Goal: Information Seeking & Learning: Learn about a topic

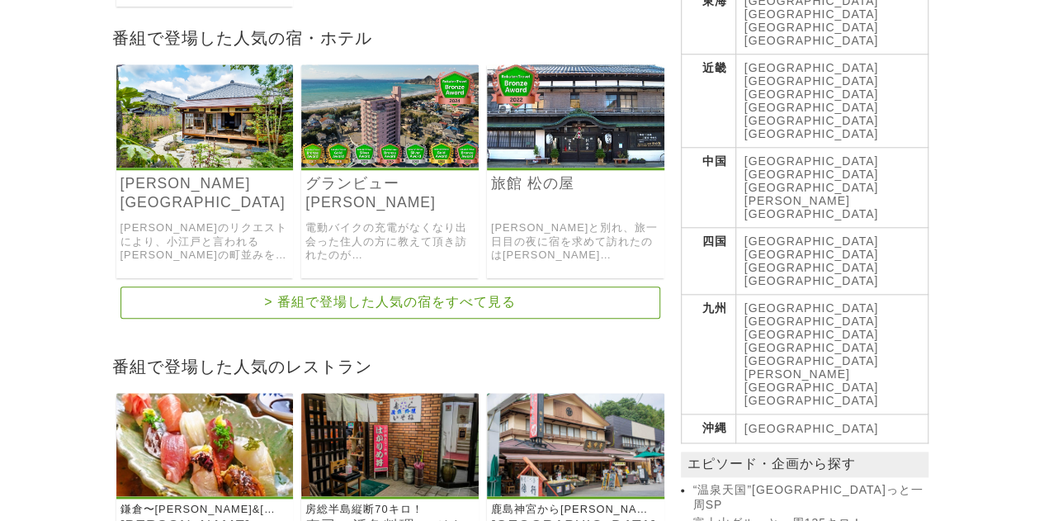
scroll to position [941, 0]
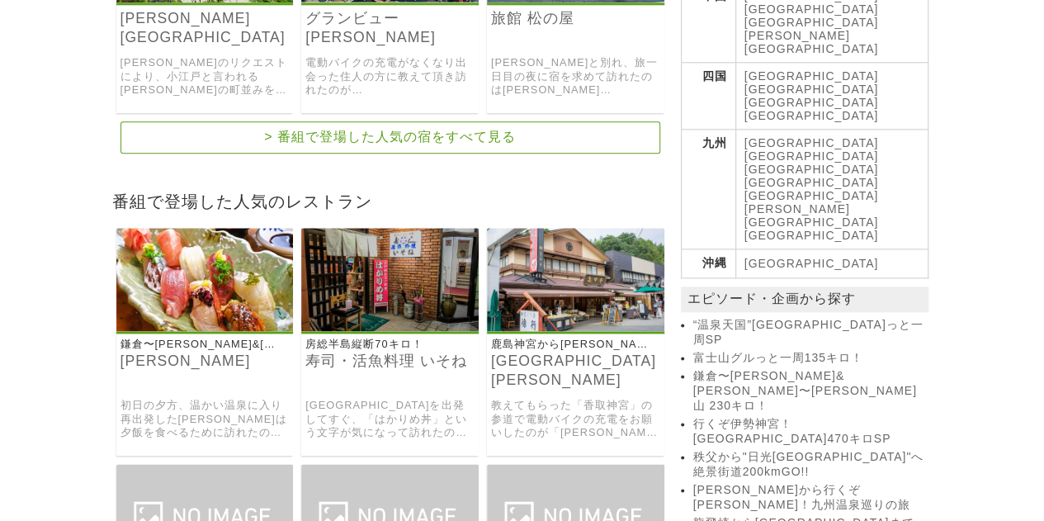
click at [389, 263] on img at bounding box center [389, 279] width 177 height 103
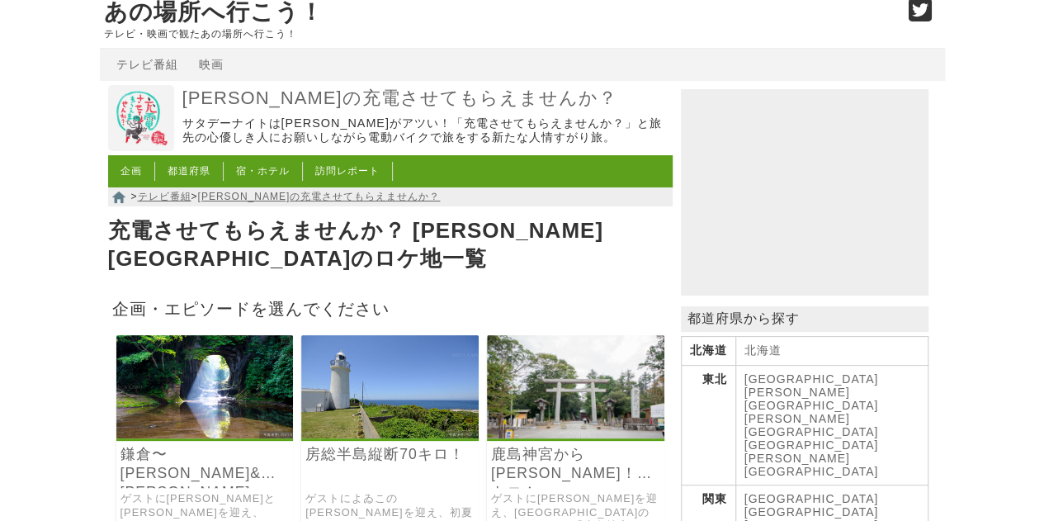
scroll to position [0, 0]
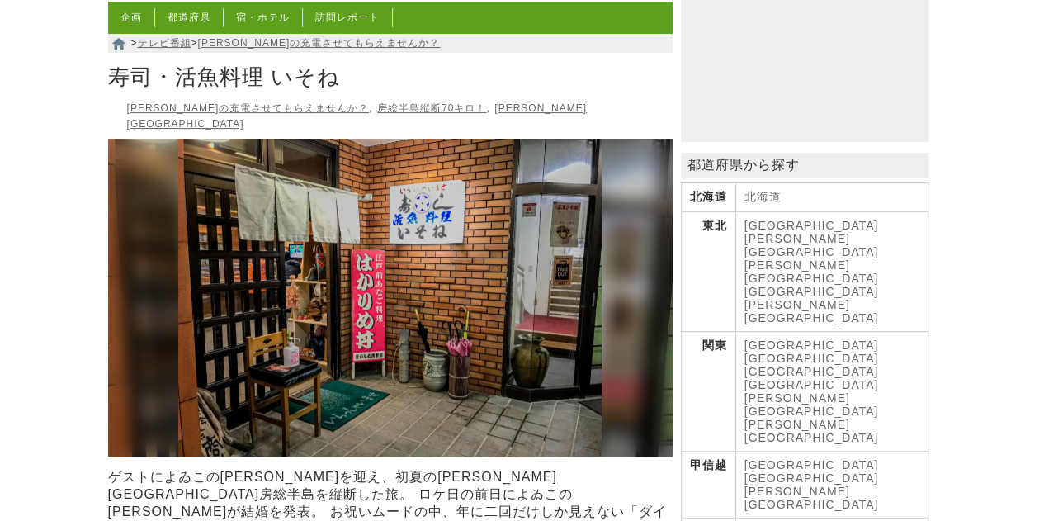
scroll to position [330, 0]
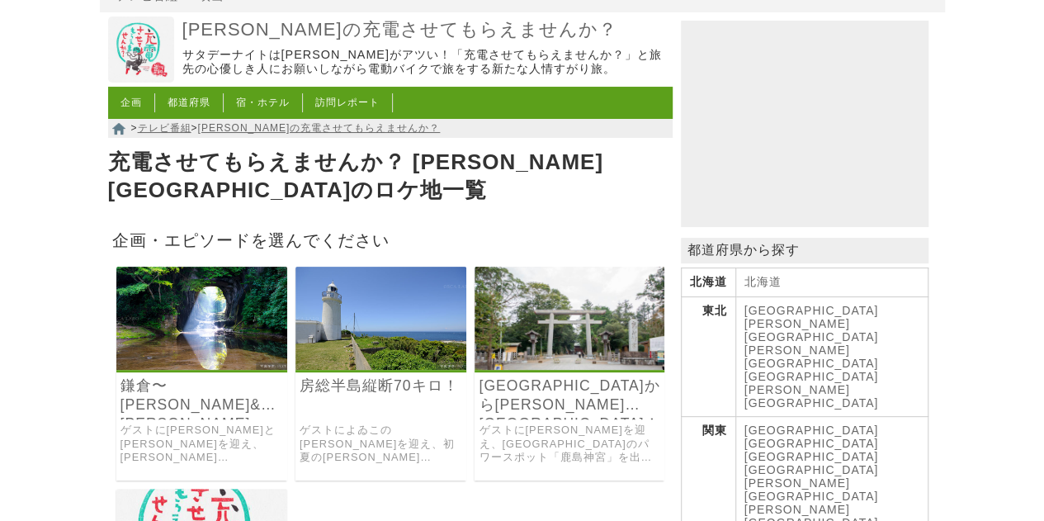
scroll to position [83, 0]
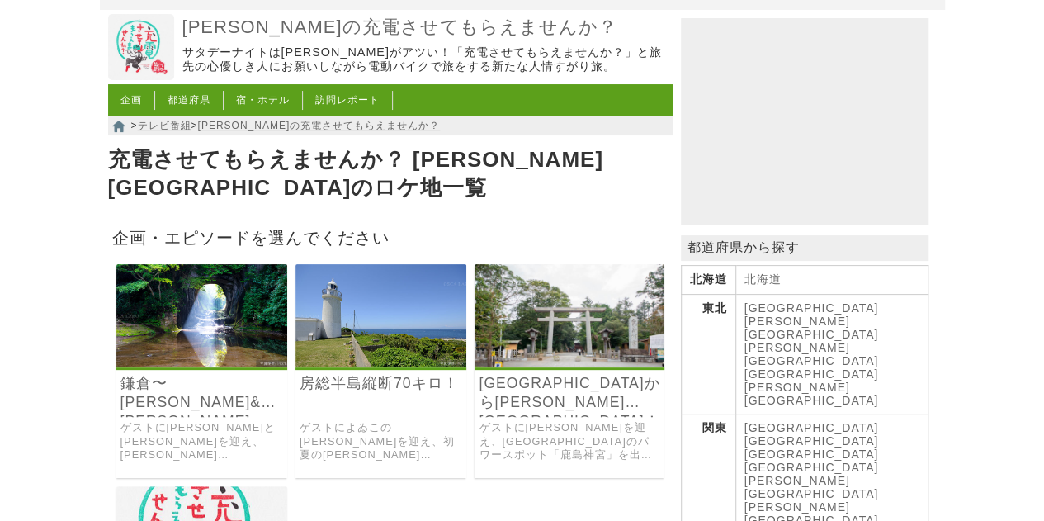
click at [389, 305] on img at bounding box center [380, 315] width 171 height 103
click at [570, 316] on img at bounding box center [568, 315] width 189 height 103
click at [243, 298] on img at bounding box center [201, 315] width 171 height 103
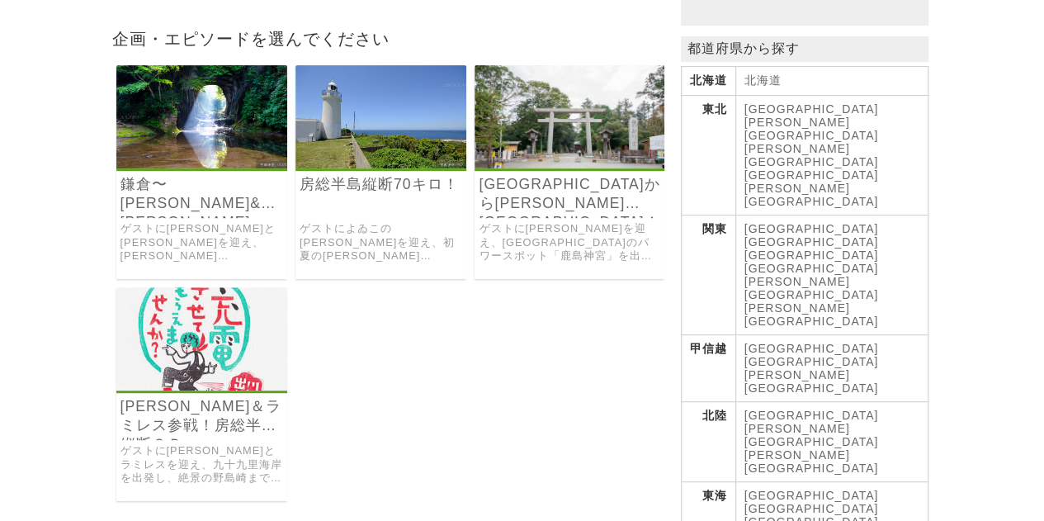
scroll to position [330, 0]
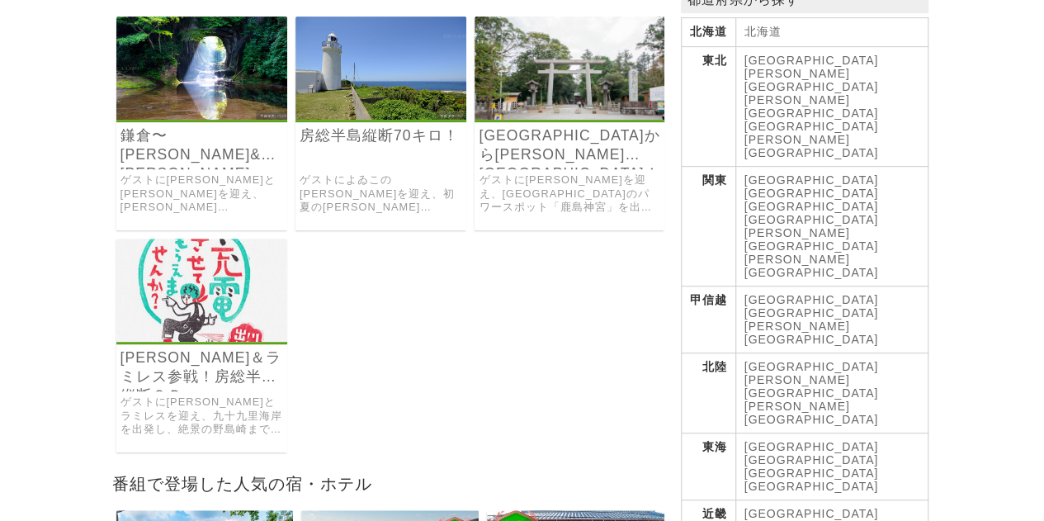
click at [221, 287] on img at bounding box center [201, 289] width 171 height 103
click at [413, 57] on img at bounding box center [380, 68] width 171 height 103
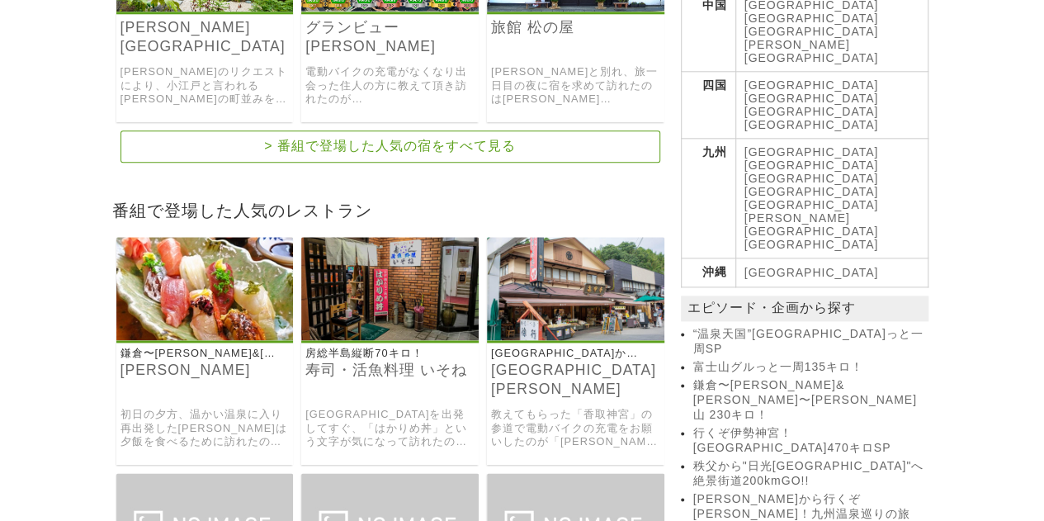
scroll to position [990, 0]
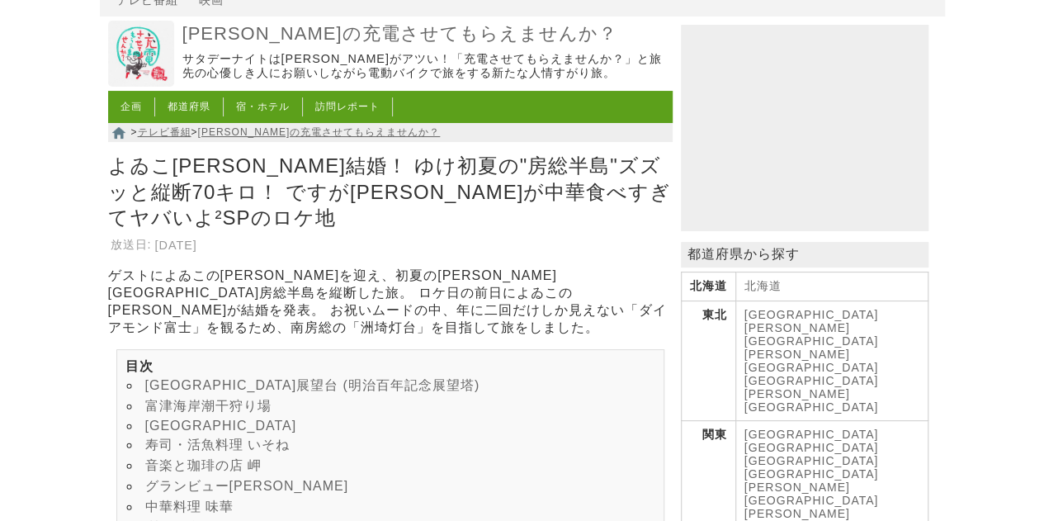
scroll to position [165, 0]
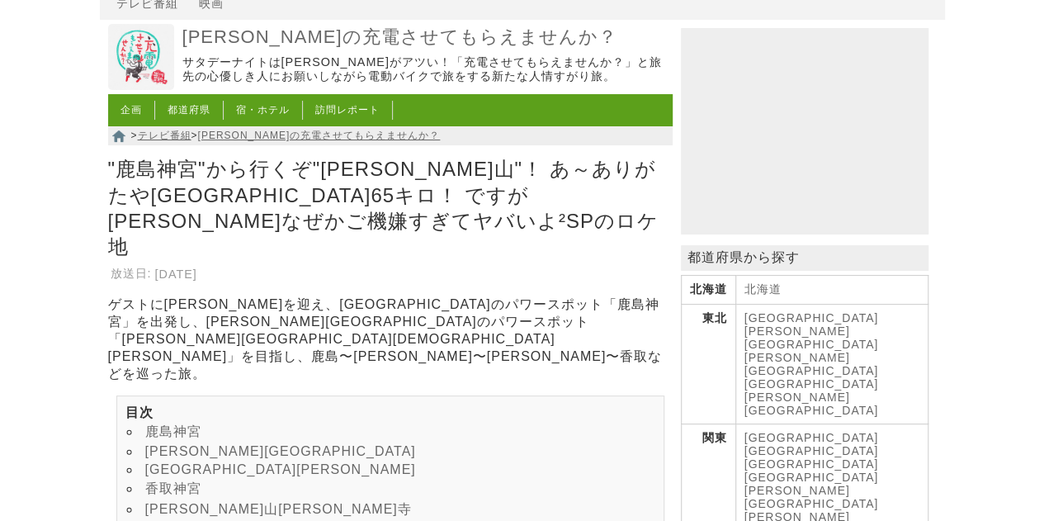
scroll to position [165, 0]
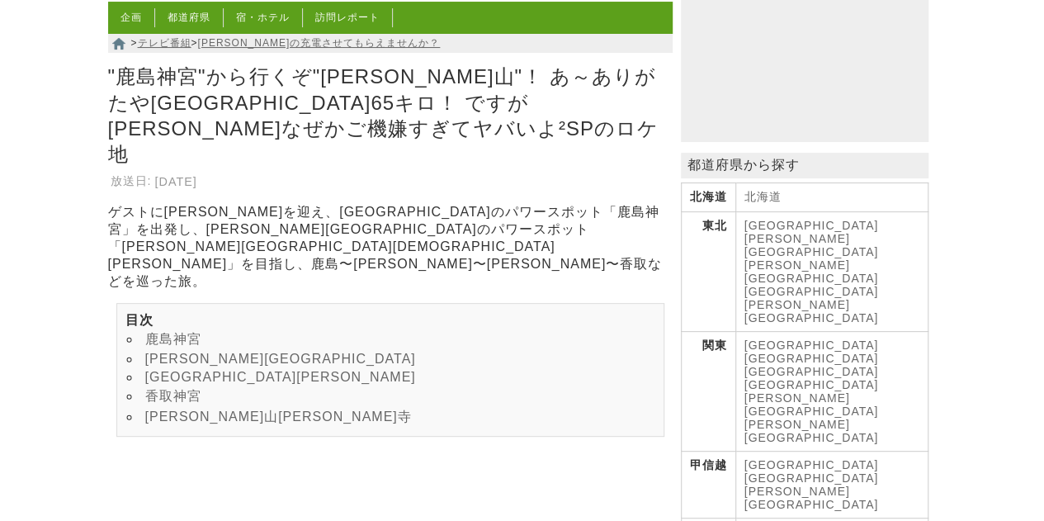
drag, startPoint x: 490, startPoint y: 342, endPoint x: 459, endPoint y: 336, distance: 31.9
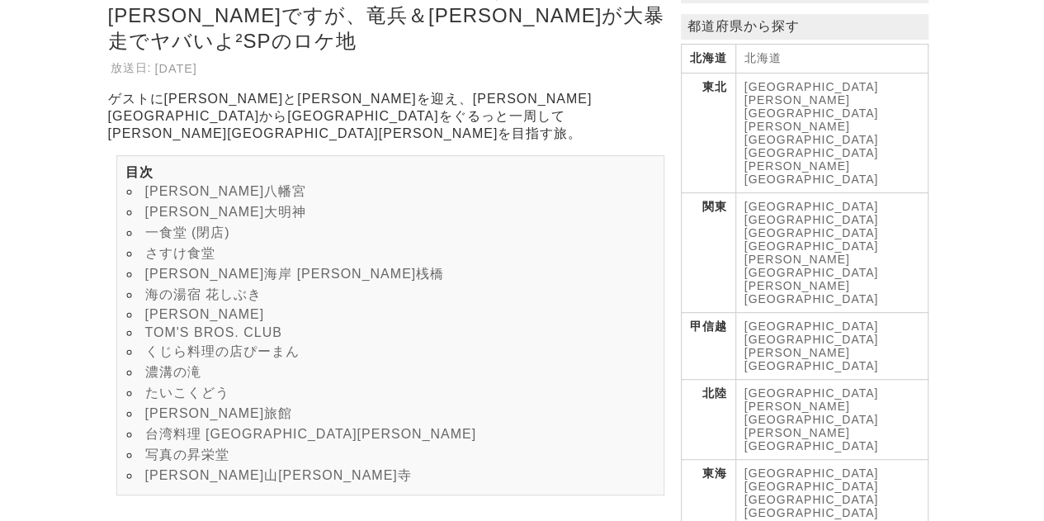
scroll to position [330, 0]
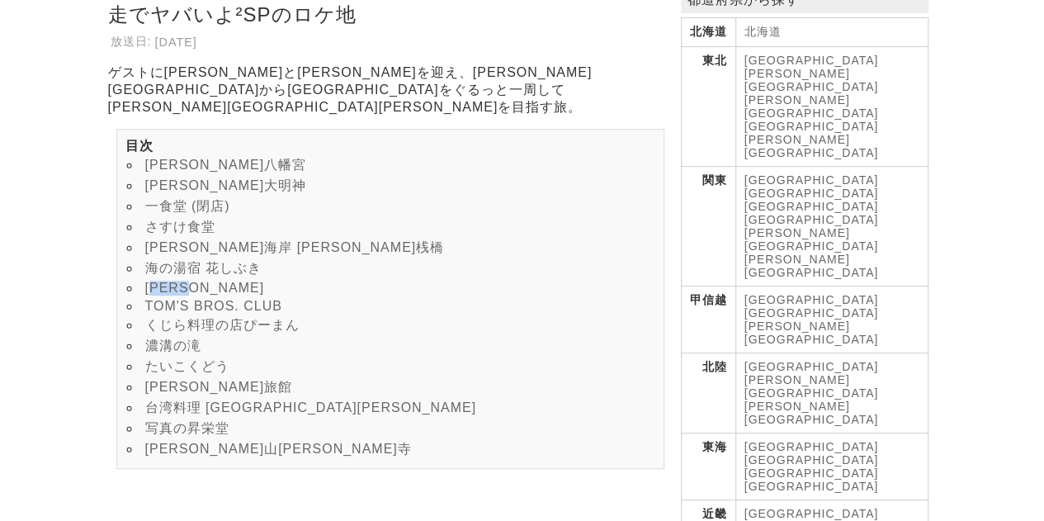
drag, startPoint x: 215, startPoint y: 242, endPoint x: 163, endPoint y: 242, distance: 51.2
click at [163, 279] on li "[PERSON_NAME]" at bounding box center [390, 288] width 530 height 18
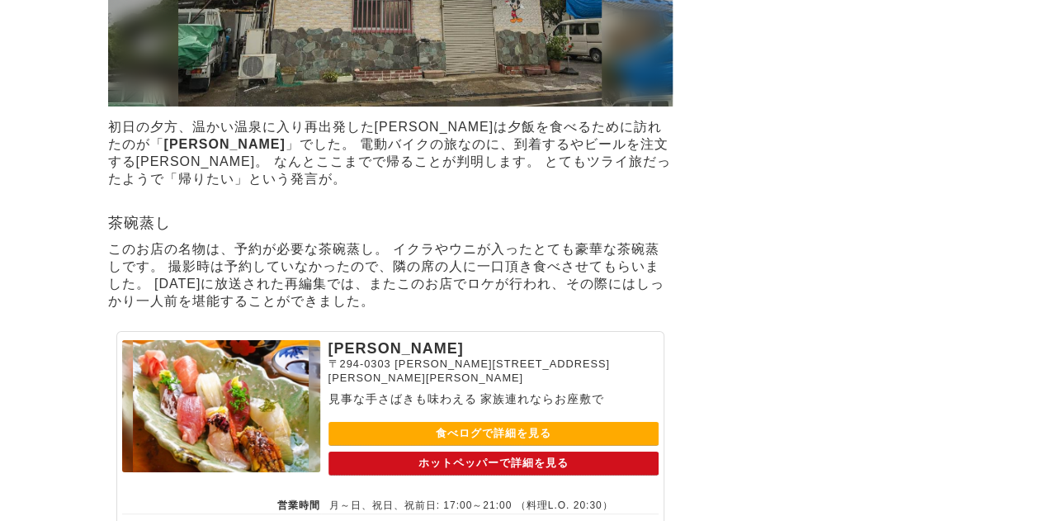
scroll to position [5776, 0]
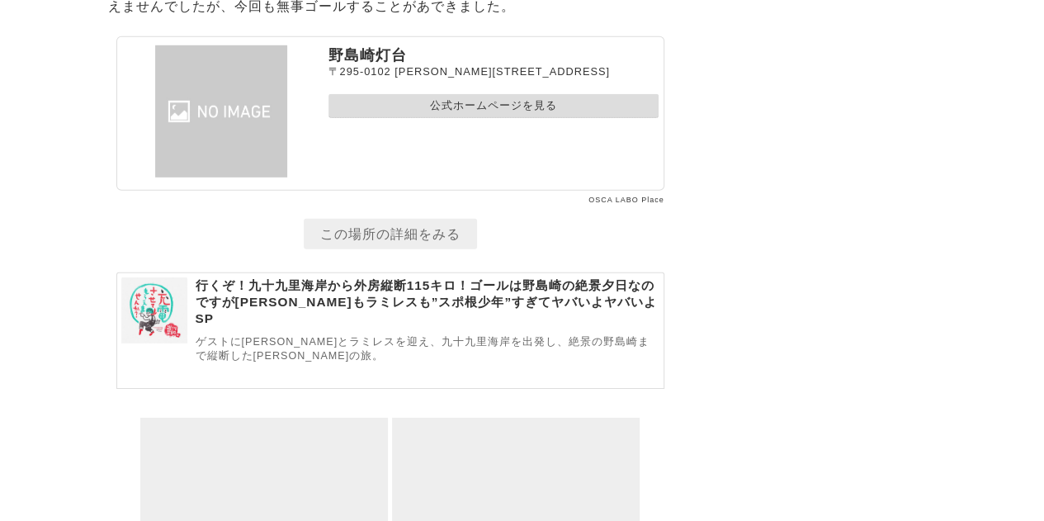
scroll to position [11852, 0]
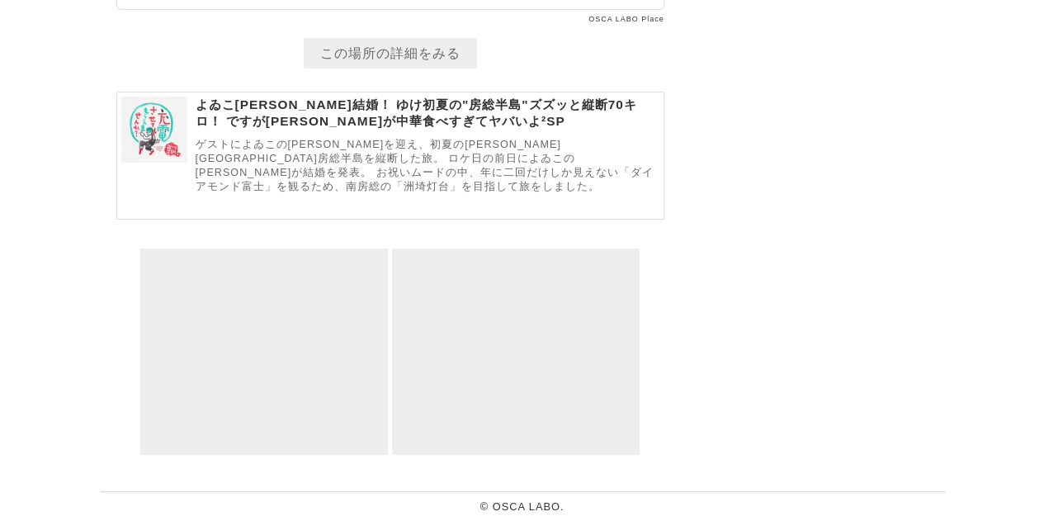
scroll to position [6386, 0]
